Goal: Task Accomplishment & Management: Complete application form

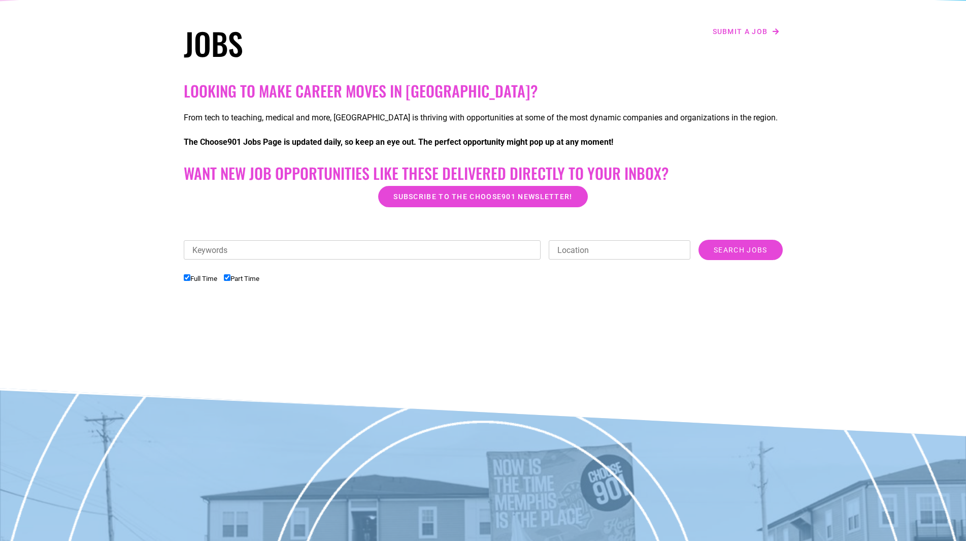
scroll to position [203, 0]
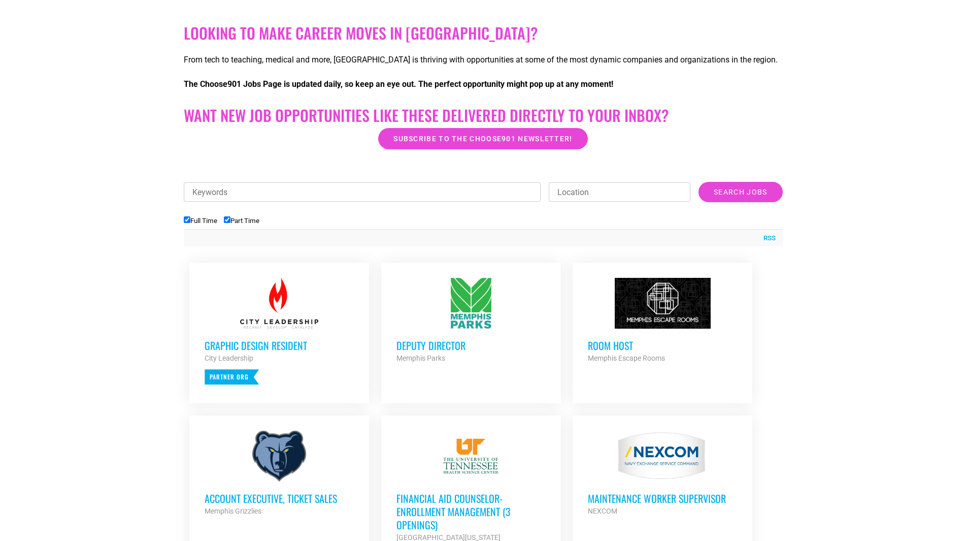
click at [460, 353] on div "Memphis Parks" at bounding box center [470, 358] width 149 height 12
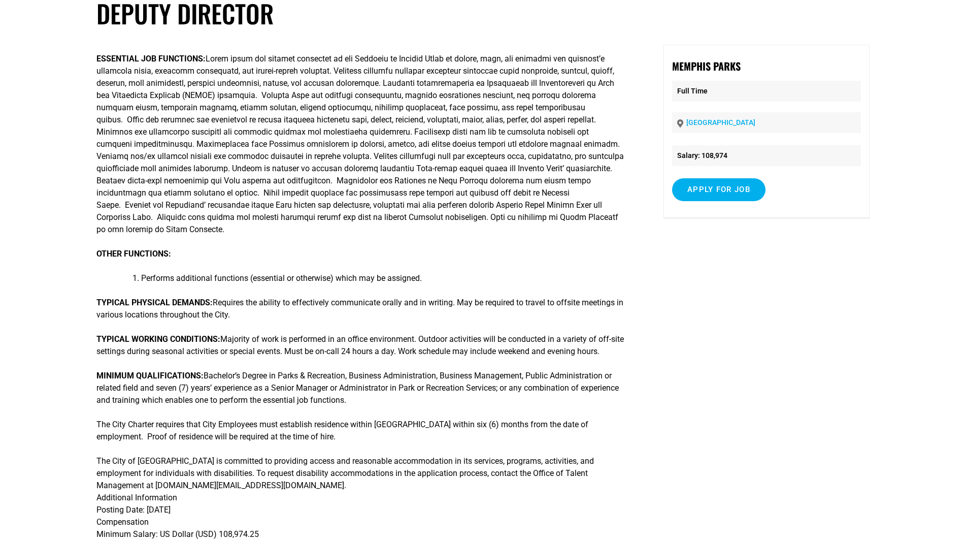
scroll to position [203, 0]
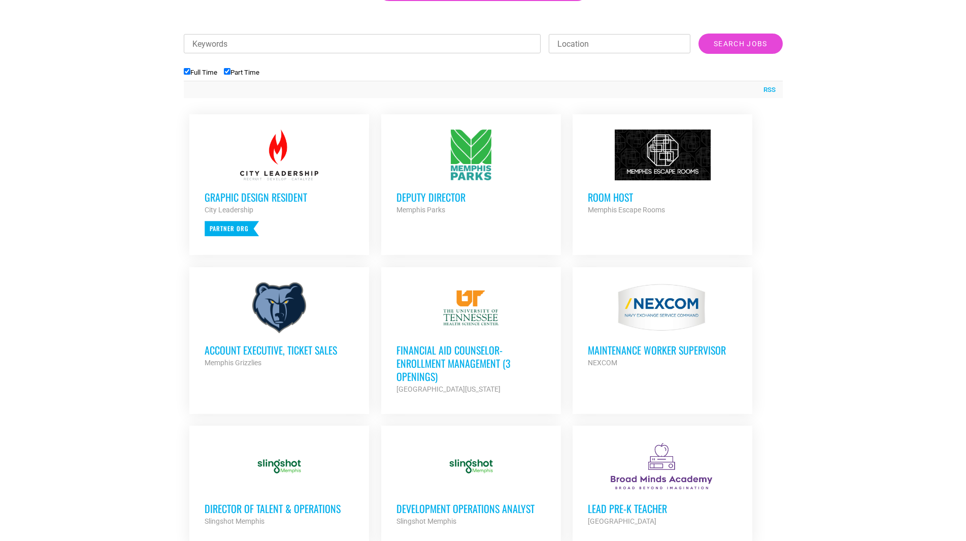
scroll to position [614, 0]
